Goal: Information Seeking & Learning: Learn about a topic

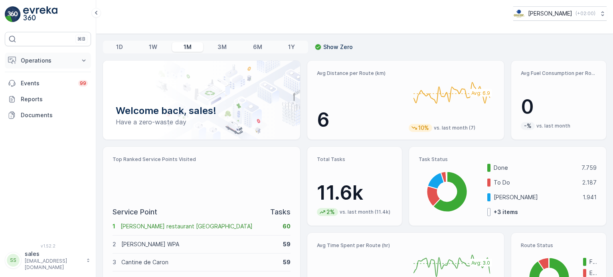
click at [47, 59] on p "Operations" at bounding box center [48, 61] width 54 height 8
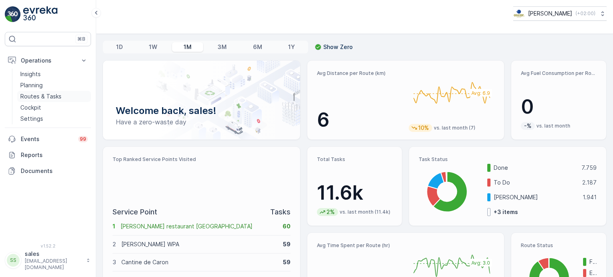
click at [42, 101] on link "Routes & Tasks" at bounding box center [54, 96] width 74 height 11
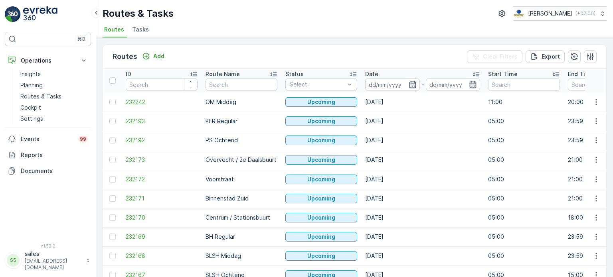
click at [385, 24] on ul "Routes Tasks" at bounding box center [352, 31] width 498 height 14
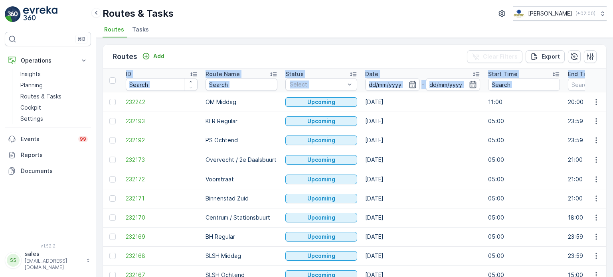
drag, startPoint x: 610, startPoint y: 67, endPoint x: 613, endPoint y: 79, distance: 12.2
click at [613, 79] on div "Routes Add Clear Filters Export ID Route Name Status Select Date - Start Time E…" at bounding box center [354, 157] width 517 height 239
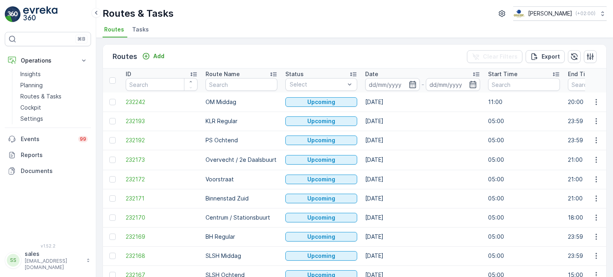
click at [610, 109] on div "Routes Add Clear Filters Export ID Route Name Status Select Date - Start Time E…" at bounding box center [354, 157] width 517 height 239
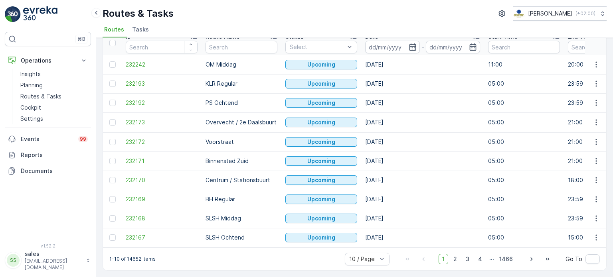
scroll to position [40, 0]
click at [385, 43] on input at bounding box center [392, 47] width 55 height 13
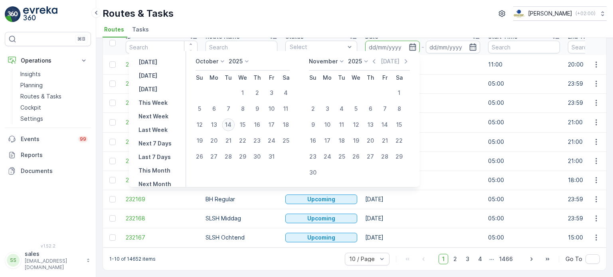
click at [231, 125] on div "14" at bounding box center [228, 125] width 13 height 13
type input "[DATE]"
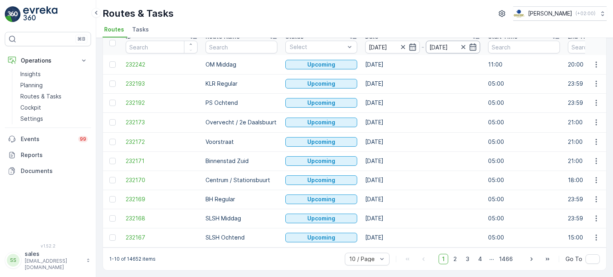
click at [450, 44] on input "[DATE]" at bounding box center [453, 47] width 55 height 13
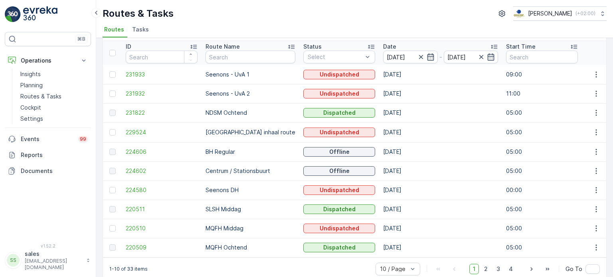
scroll to position [40, 0]
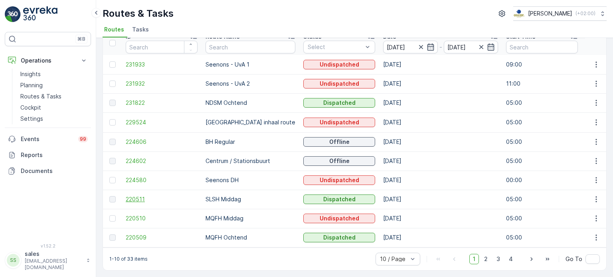
click at [136, 196] on span "220511" at bounding box center [162, 200] width 72 height 8
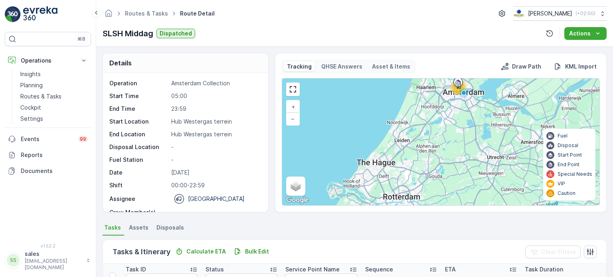
click at [205, 120] on p "Hub Westergas terrein" at bounding box center [215, 122] width 88 height 8
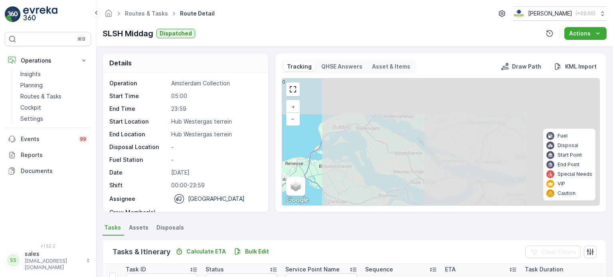
drag, startPoint x: 500, startPoint y: 114, endPoint x: 210, endPoint y: 153, distance: 292.7
click at [211, 153] on div "Details Operation Amsterdam Collection Start Time 05:00 End Time 23:59 Start Lo…" at bounding box center [355, 133] width 504 height 160
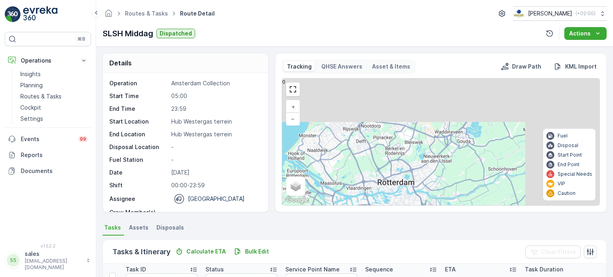
drag, startPoint x: 382, startPoint y: 120, endPoint x: 291, endPoint y: 218, distance: 134.4
click at [290, 219] on div "Details Operation Amsterdam Collection Start Time 05:00 End Time 23:59 Start Lo…" at bounding box center [354, 162] width 517 height 231
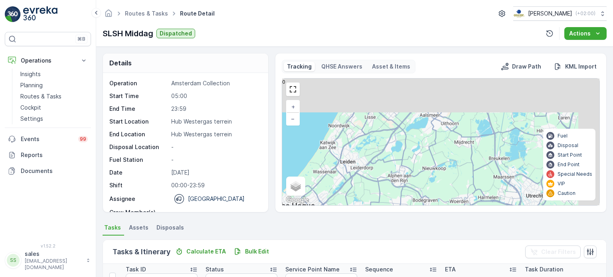
drag, startPoint x: 404, startPoint y: 191, endPoint x: 382, endPoint y: 227, distance: 42.0
click at [382, 227] on div "Details Operation Amsterdam Collection Start Time 05:00 End Time 23:59 Start Lo…" at bounding box center [354, 162] width 517 height 231
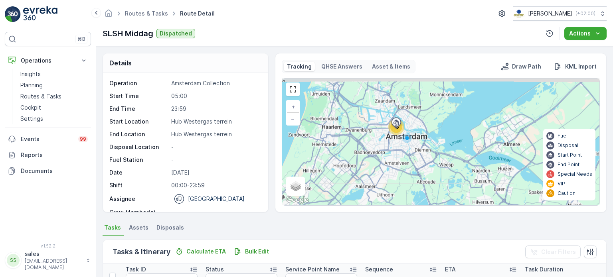
drag, startPoint x: 423, startPoint y: 158, endPoint x: 429, endPoint y: 160, distance: 6.2
click at [386, 184] on div "16 + − Satellite Roadmap Terrain Hybrid Leaflet Keyboard shortcuts Map Data Map…" at bounding box center [440, 142] width 317 height 127
click at [293, 104] on span "+" at bounding box center [293, 106] width 4 height 7
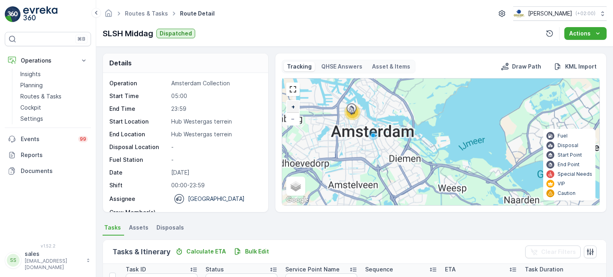
click at [293, 104] on span "+" at bounding box center [293, 106] width 4 height 7
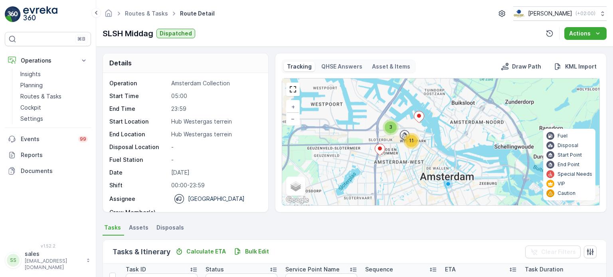
drag, startPoint x: 365, startPoint y: 113, endPoint x: 507, endPoint y: 169, distance: 152.7
click at [507, 169] on div "3 11 + − Satellite Roadmap Terrain Hybrid Leaflet Keyboard shortcuts Map Data M…" at bounding box center [440, 142] width 317 height 127
click at [289, 106] on link "+" at bounding box center [293, 107] width 12 height 12
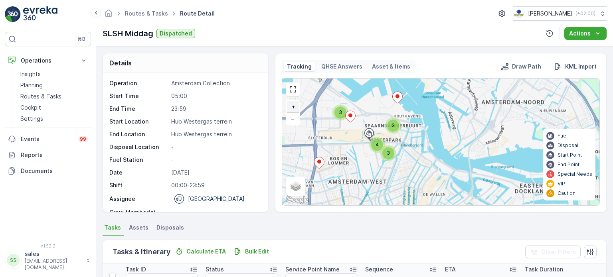
click at [290, 105] on link "+" at bounding box center [293, 107] width 12 height 12
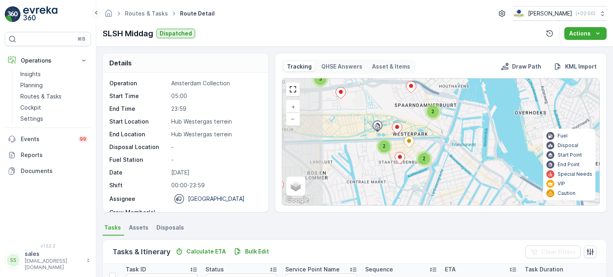
drag, startPoint x: 330, startPoint y: 118, endPoint x: 411, endPoint y: 114, distance: 80.7
click at [411, 114] on div "3 2 2 2 + − Satellite Roadmap Terrain Hybrid Leaflet Keyboard shortcuts Map Dat…" at bounding box center [440, 142] width 317 height 127
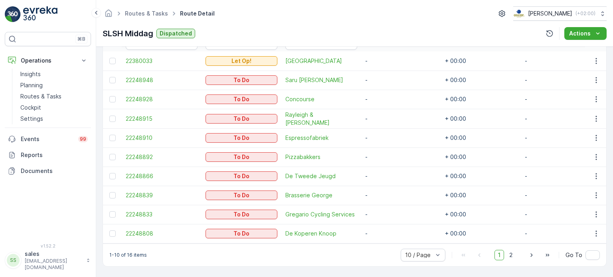
scroll to position [199, 0]
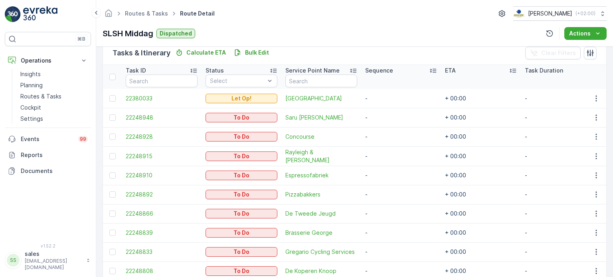
click at [261, 22] on div "Routes & Tasks Route Detail Oscar Circulair ( +02:00 ) SLSH Middag Dispatched A…" at bounding box center [354, 23] width 517 height 47
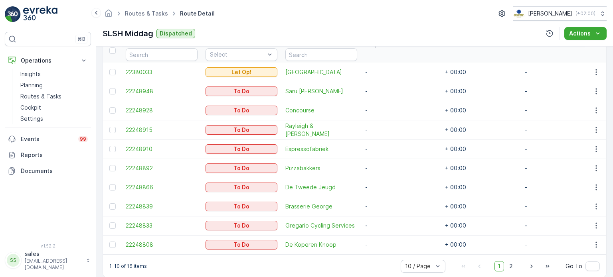
scroll to position [239, 0]
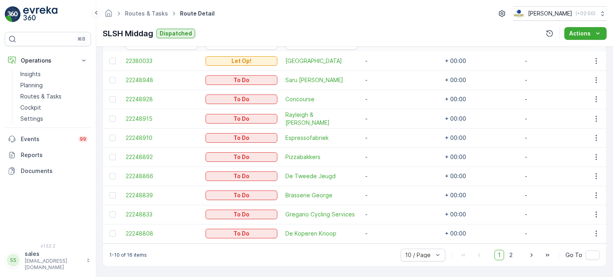
click at [249, 16] on div "Routes & Tasks Route Detail Oscar Circulair ( +02:00 )" at bounding box center [355, 13] width 504 height 14
click at [96, 13] on icon at bounding box center [96, 13] width 2 height 4
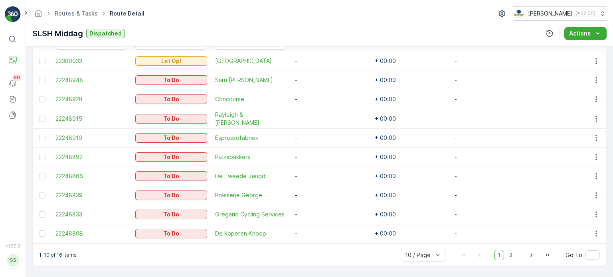
click at [28, 11] on icon at bounding box center [26, 13] width 9 height 10
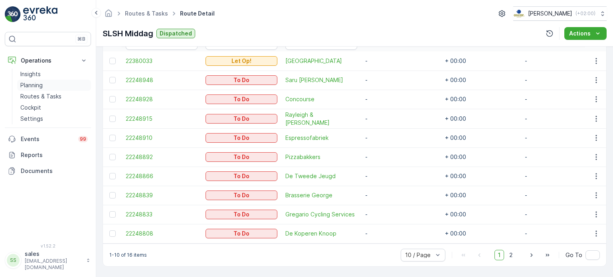
click at [39, 85] on p "Planning" at bounding box center [31, 85] width 22 height 8
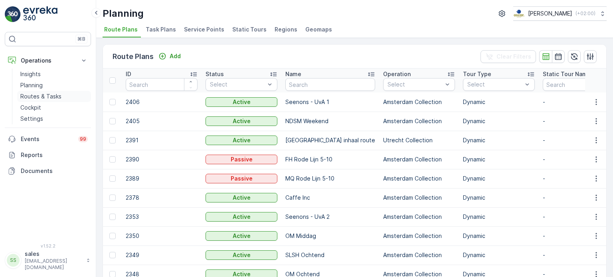
click at [36, 97] on p "Routes & Tasks" at bounding box center [40, 97] width 41 height 8
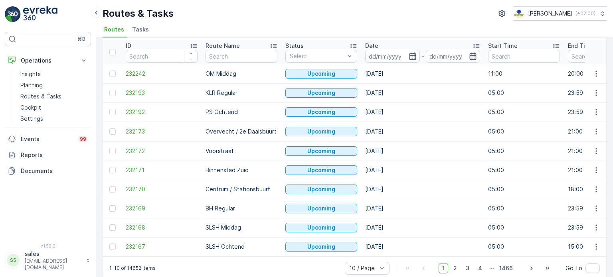
scroll to position [40, 0]
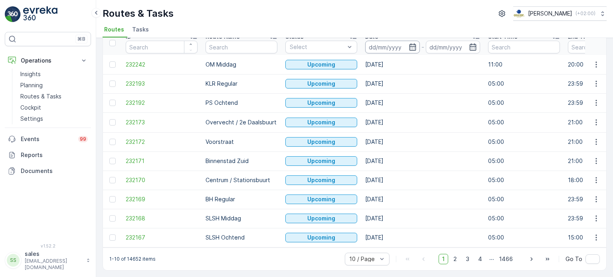
click at [387, 43] on input at bounding box center [392, 47] width 55 height 13
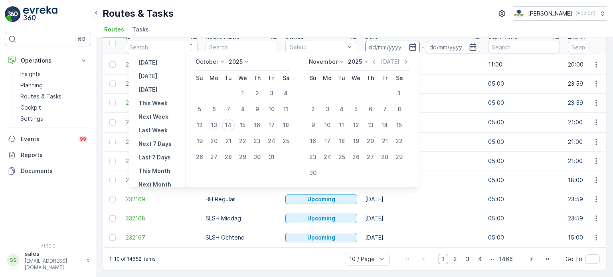
click at [218, 125] on div "13" at bounding box center [214, 125] width 13 height 13
type input "[DATE]"
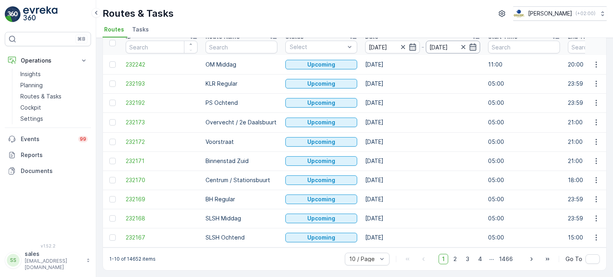
click at [447, 42] on input "[DATE]" at bounding box center [453, 47] width 55 height 13
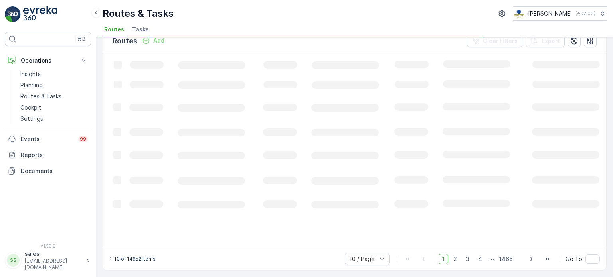
scroll to position [15, 0]
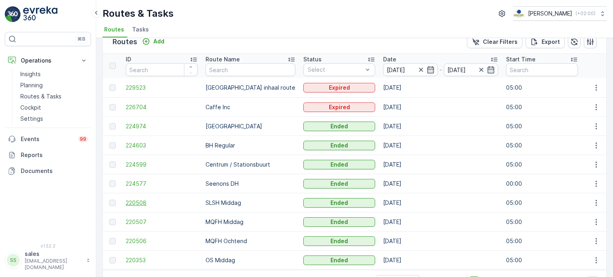
click at [135, 199] on span "220508" at bounding box center [162, 203] width 72 height 8
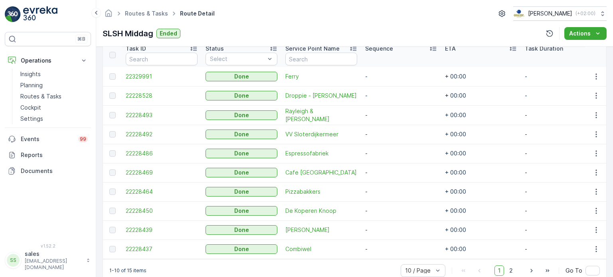
scroll to position [219, 0]
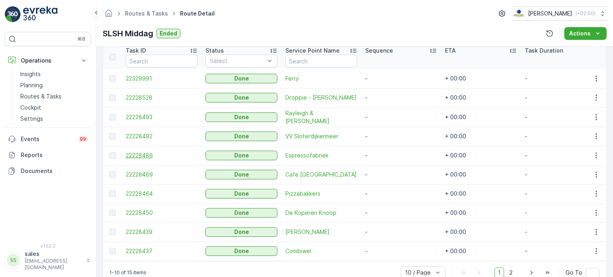
click at [140, 154] on span "22228486" at bounding box center [162, 156] width 72 height 8
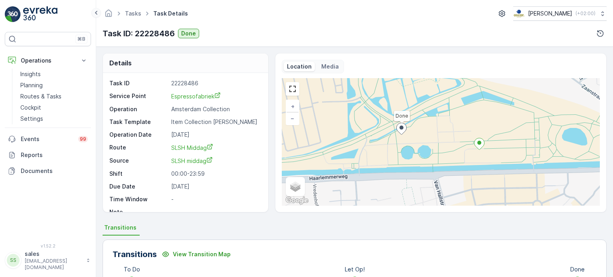
click at [95, 11] on icon at bounding box center [96, 13] width 9 height 10
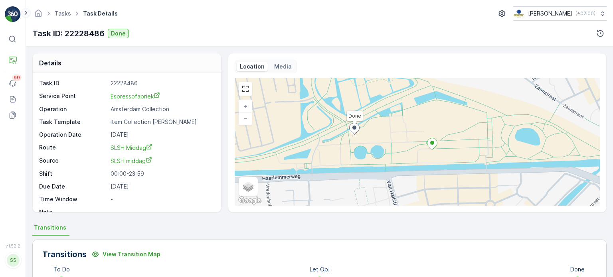
click at [25, 11] on icon at bounding box center [26, 13] width 2 height 4
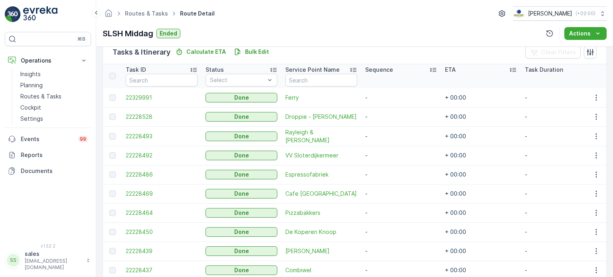
scroll to position [205, 0]
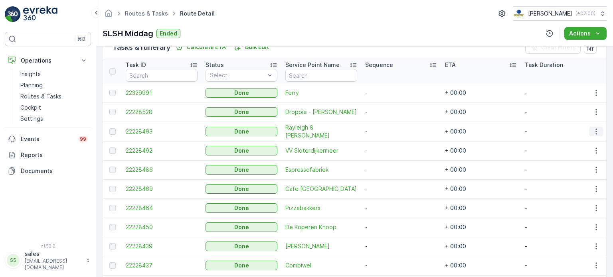
click at [593, 128] on icon "button" at bounding box center [596, 132] width 8 height 8
click at [591, 140] on span "See More Details" at bounding box center [586, 143] width 46 height 8
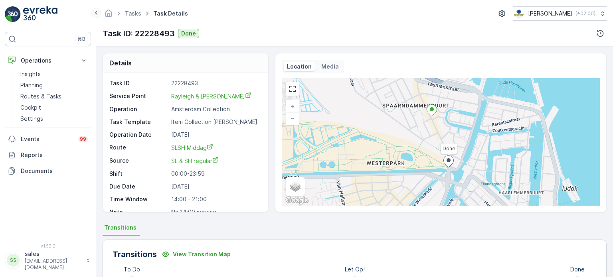
click at [96, 16] on icon at bounding box center [96, 13] width 9 height 10
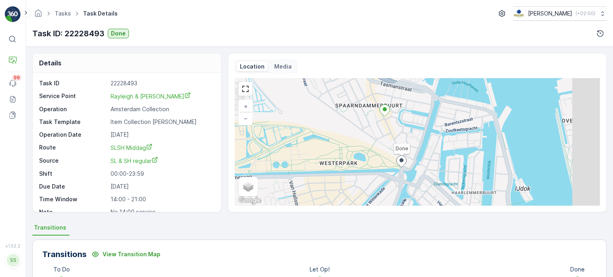
drag, startPoint x: 26, startPoint y: 12, endPoint x: 28, endPoint y: 20, distance: 8.2
click at [26, 12] on icon at bounding box center [26, 13] width 9 height 10
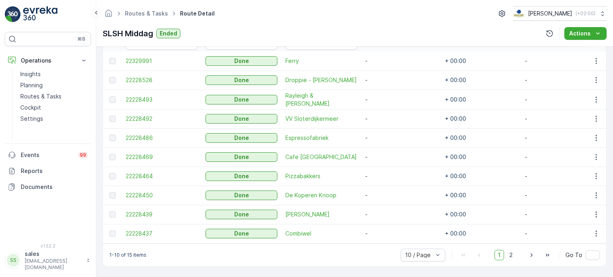
scroll to position [239, 0]
click at [142, 97] on span "22228493" at bounding box center [162, 100] width 72 height 8
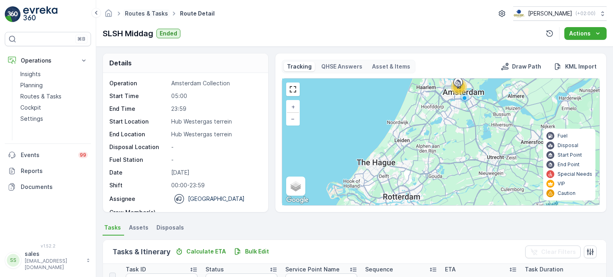
click at [132, 14] on link "Routes & Tasks" at bounding box center [146, 13] width 43 height 7
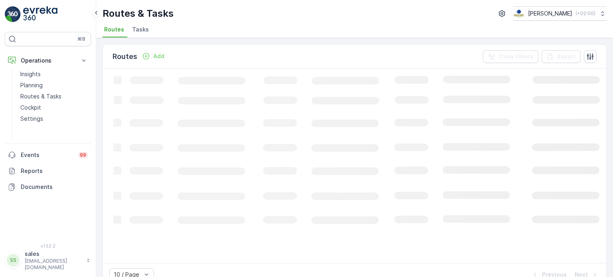
click at [144, 30] on span "Tasks" at bounding box center [140, 30] width 17 height 8
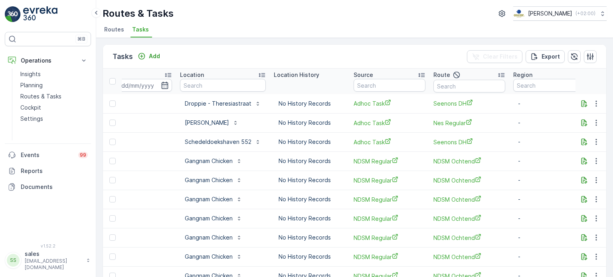
scroll to position [0, 729]
click at [435, 85] on input "text" at bounding box center [468, 86] width 72 height 13
click at [435, 85] on input "s" at bounding box center [468, 86] width 72 height 13
type input "slsh"
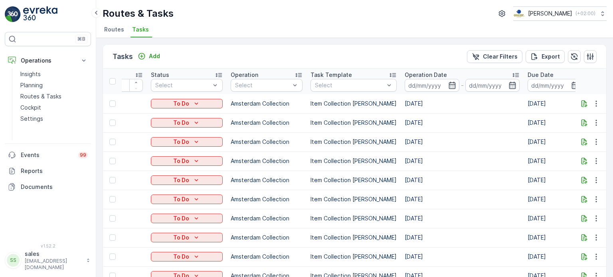
scroll to position [0, 51]
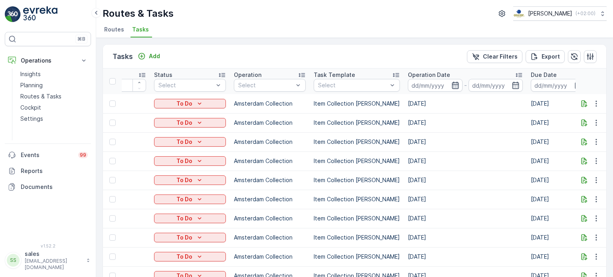
click at [451, 86] on icon "button" at bounding box center [455, 85] width 8 height 8
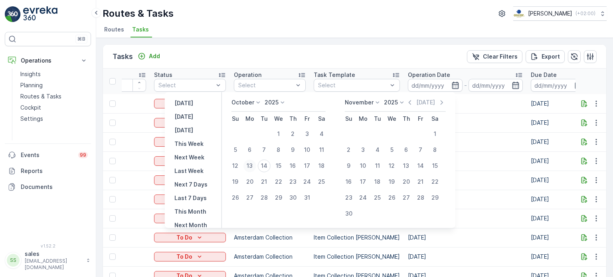
click at [255, 167] on div "13" at bounding box center [249, 166] width 13 height 13
type input "[DATE]"
click at [255, 167] on div "13" at bounding box center [249, 166] width 13 height 13
type input "[DATE]"
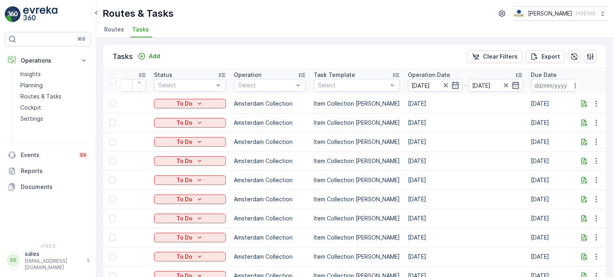
click at [429, 59] on div "Tasks Add Clear Filters Export" at bounding box center [354, 57] width 503 height 24
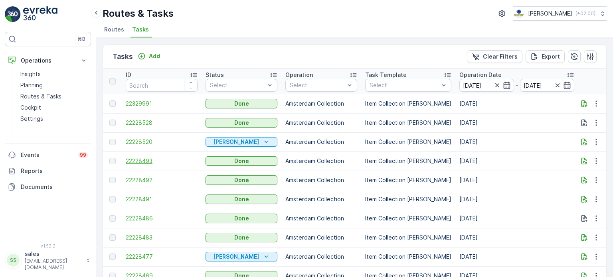
click at [150, 162] on span "22228493" at bounding box center [162, 161] width 72 height 8
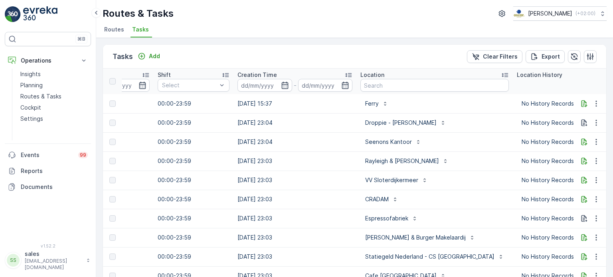
scroll to position [0, 548]
click at [368, 160] on p "Rayleigh & [PERSON_NAME]" at bounding box center [401, 161] width 74 height 8
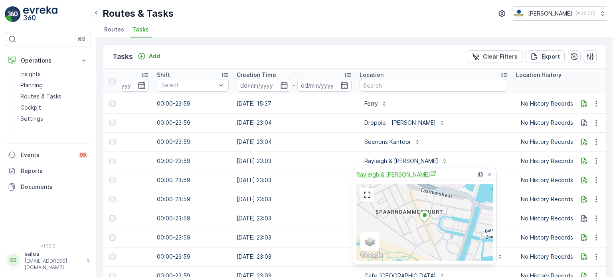
click at [374, 172] on span "Rayleigh & [PERSON_NAME]" at bounding box center [396, 174] width 80 height 8
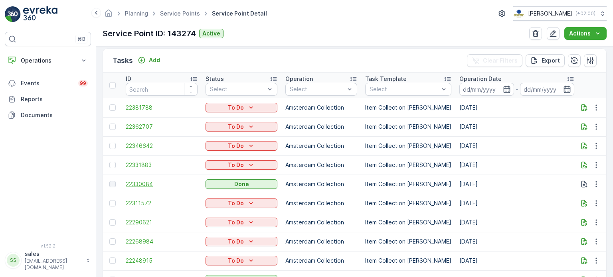
scroll to position [281, 0]
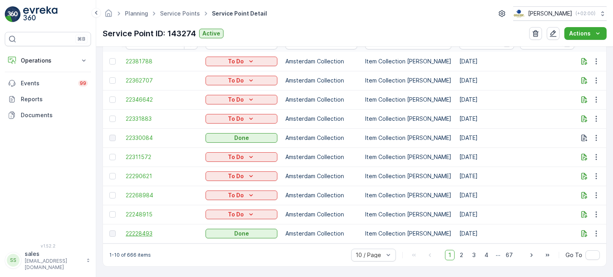
click at [150, 230] on span "22228493" at bounding box center [162, 234] width 72 height 8
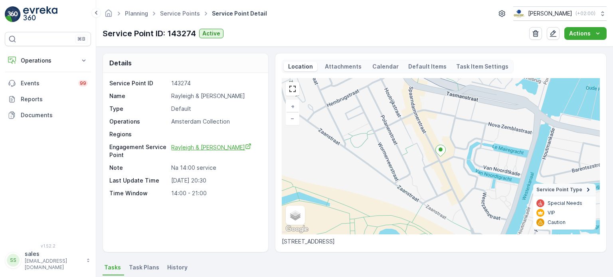
click at [191, 145] on span "Rayleigh & [PERSON_NAME]" at bounding box center [211, 147] width 80 height 7
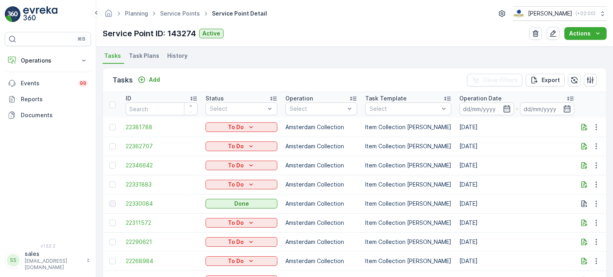
scroll to position [281, 0]
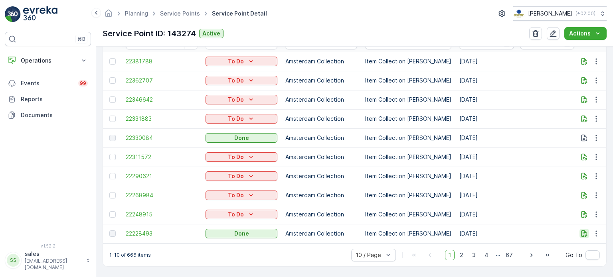
click at [581, 233] on icon "button" at bounding box center [584, 234] width 6 height 7
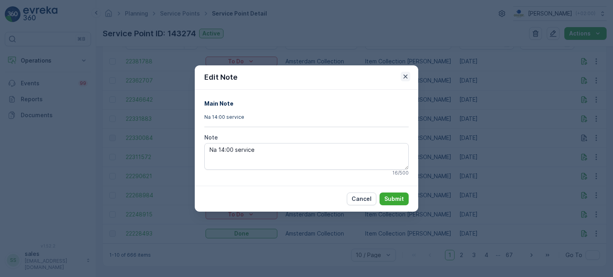
click at [407, 78] on icon "button" at bounding box center [405, 77] width 4 height 4
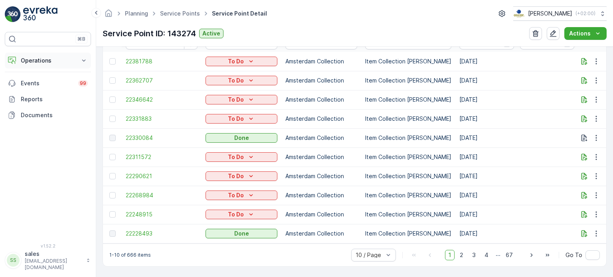
click at [50, 57] on p "Operations" at bounding box center [48, 61] width 54 height 8
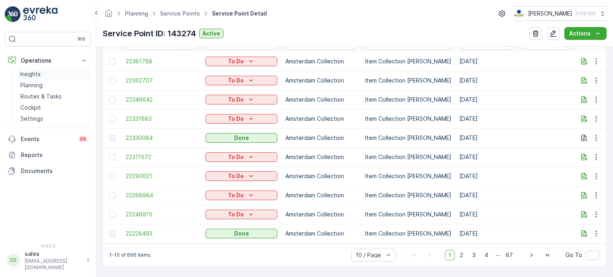
click at [43, 74] on link "Insights" at bounding box center [54, 74] width 74 height 11
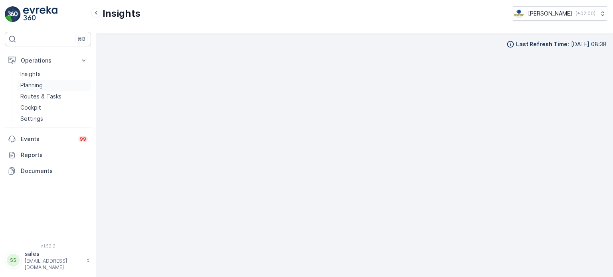
click at [37, 87] on p "Planning" at bounding box center [31, 85] width 22 height 8
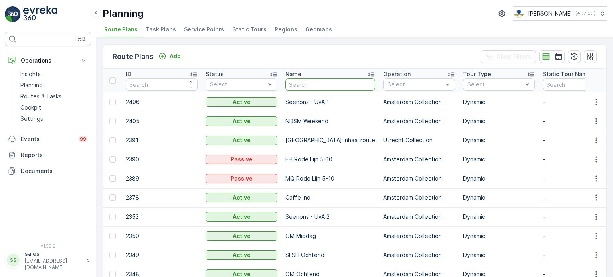
click at [311, 83] on input "text" at bounding box center [330, 84] width 90 height 13
click at [29, 95] on p "Routes & Tasks" at bounding box center [40, 97] width 41 height 8
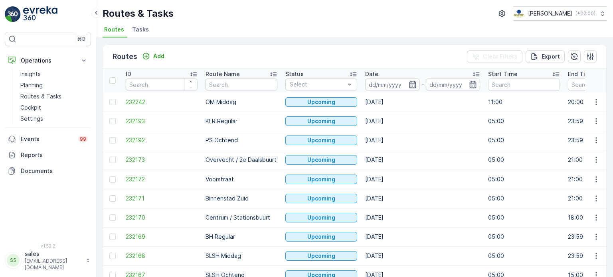
click at [142, 31] on span "Tasks" at bounding box center [140, 30] width 17 height 8
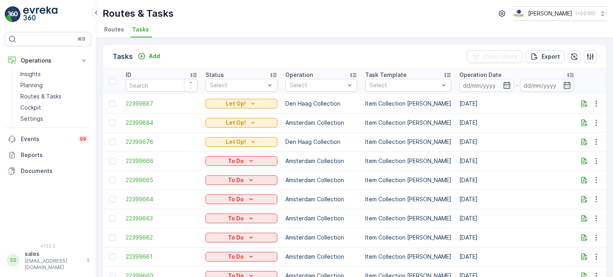
click at [120, 30] on span "Routes" at bounding box center [114, 30] width 20 height 8
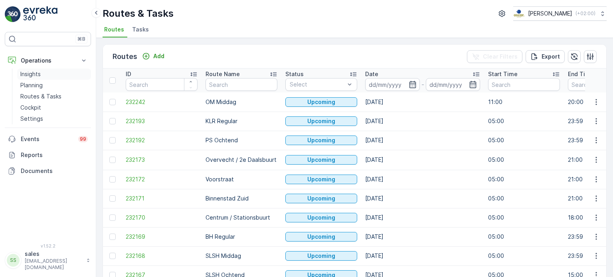
click at [47, 76] on link "Insights" at bounding box center [54, 74] width 74 height 11
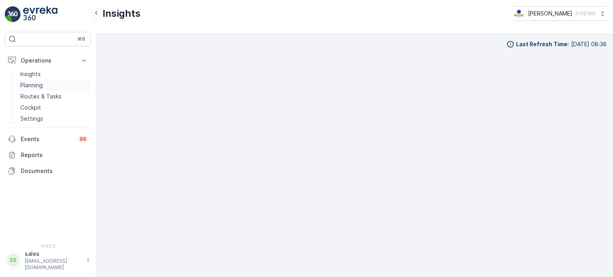
click at [43, 84] on link "Planning" at bounding box center [54, 85] width 74 height 11
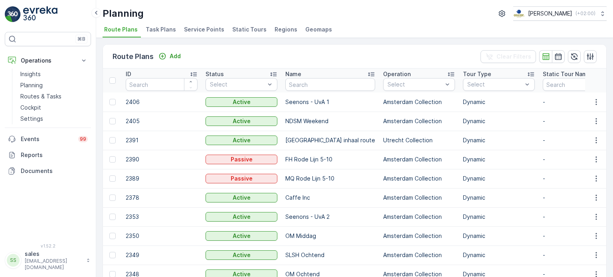
click at [196, 33] on li "Service Points" at bounding box center [204, 31] width 45 height 14
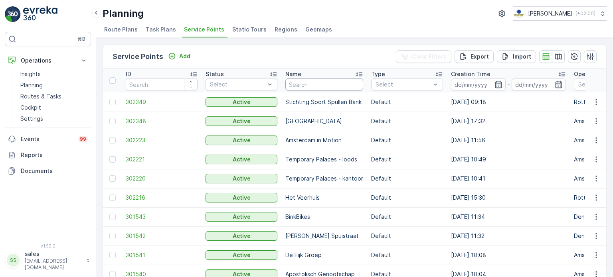
click at [319, 83] on input "text" at bounding box center [324, 84] width 78 height 13
type input "rayleigh"
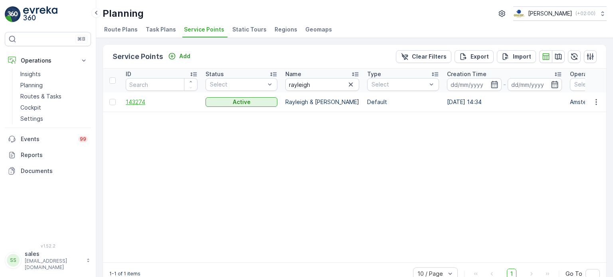
click at [140, 100] on span "143274" at bounding box center [162, 102] width 72 height 8
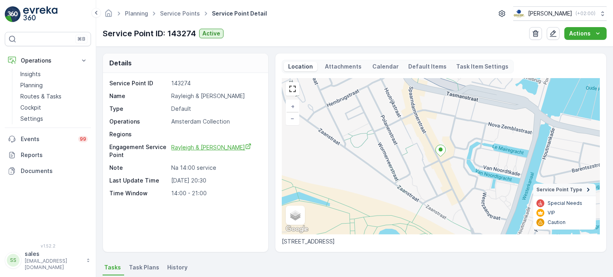
click at [188, 148] on span "Rayleigh & [PERSON_NAME]" at bounding box center [211, 147] width 80 height 7
